Goal: Information Seeking & Learning: Learn about a topic

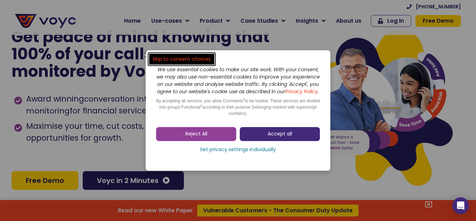
click at [283, 137] on span "Accept all" at bounding box center [280, 133] width 24 height 7
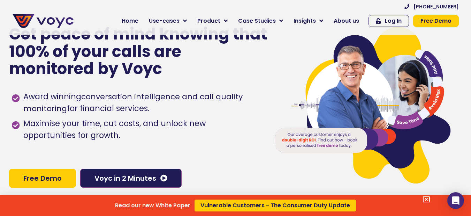
click at [189, 22] on div "Read our new White Paper Vulnerable Customers - The Consumer Duty Update" at bounding box center [235, 108] width 471 height 216
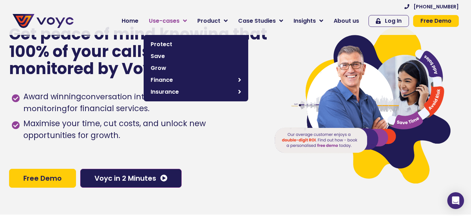
click at [187, 21] on icon at bounding box center [185, 21] width 4 height 6
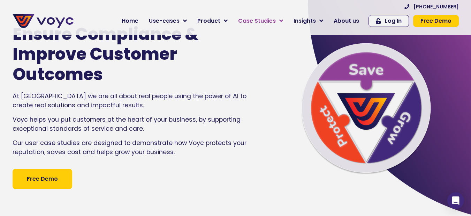
click at [281, 21] on link "Case Studies" at bounding box center [260, 21] width 55 height 14
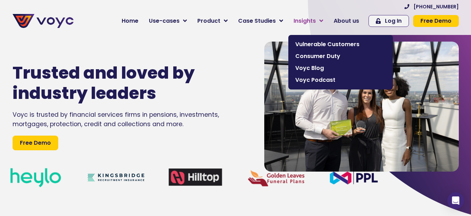
click at [325, 17] on link "Insights" at bounding box center [308, 21] width 40 height 14
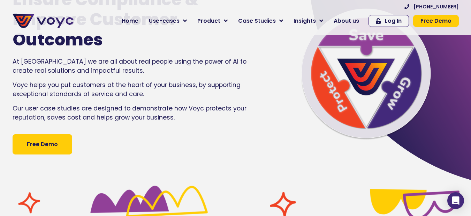
scroll to position [35, 0]
